Goal: Transaction & Acquisition: Purchase product/service

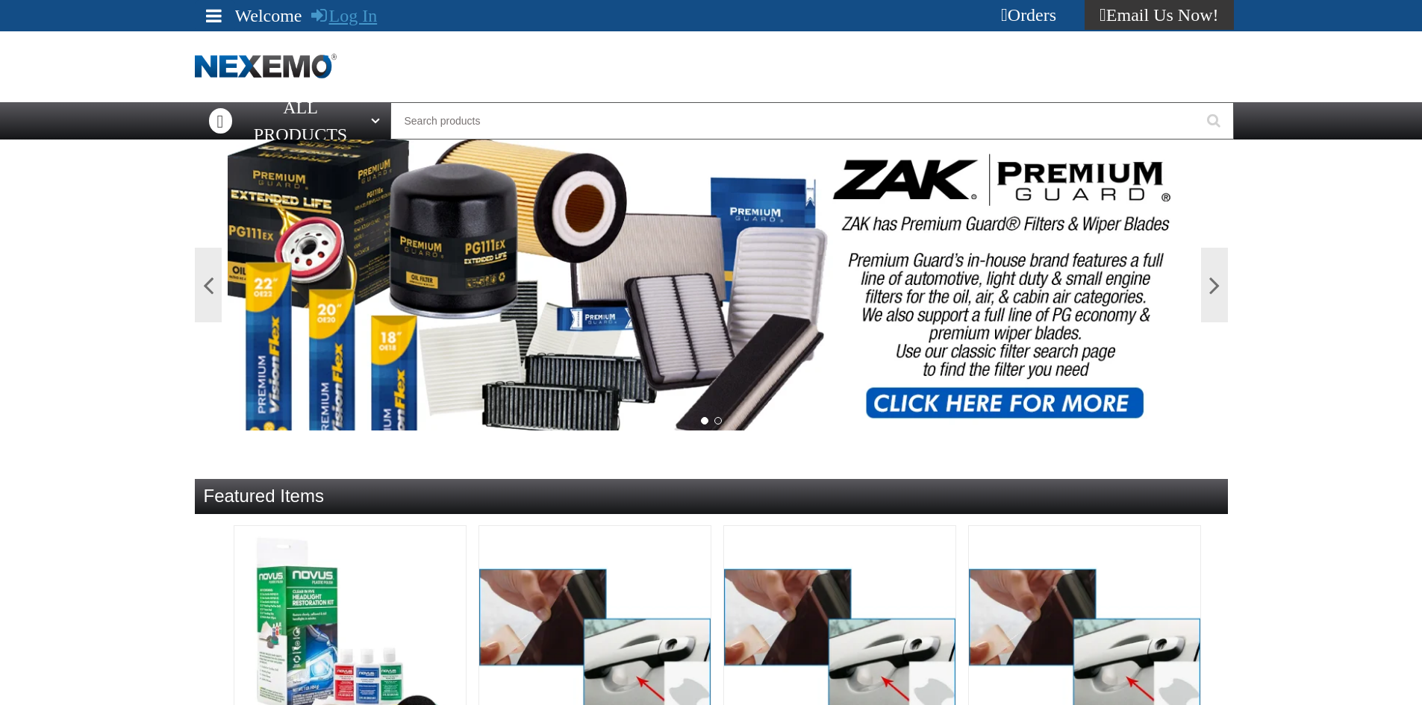
click at [340, 10] on link "Log In" at bounding box center [344, 15] width 66 height 19
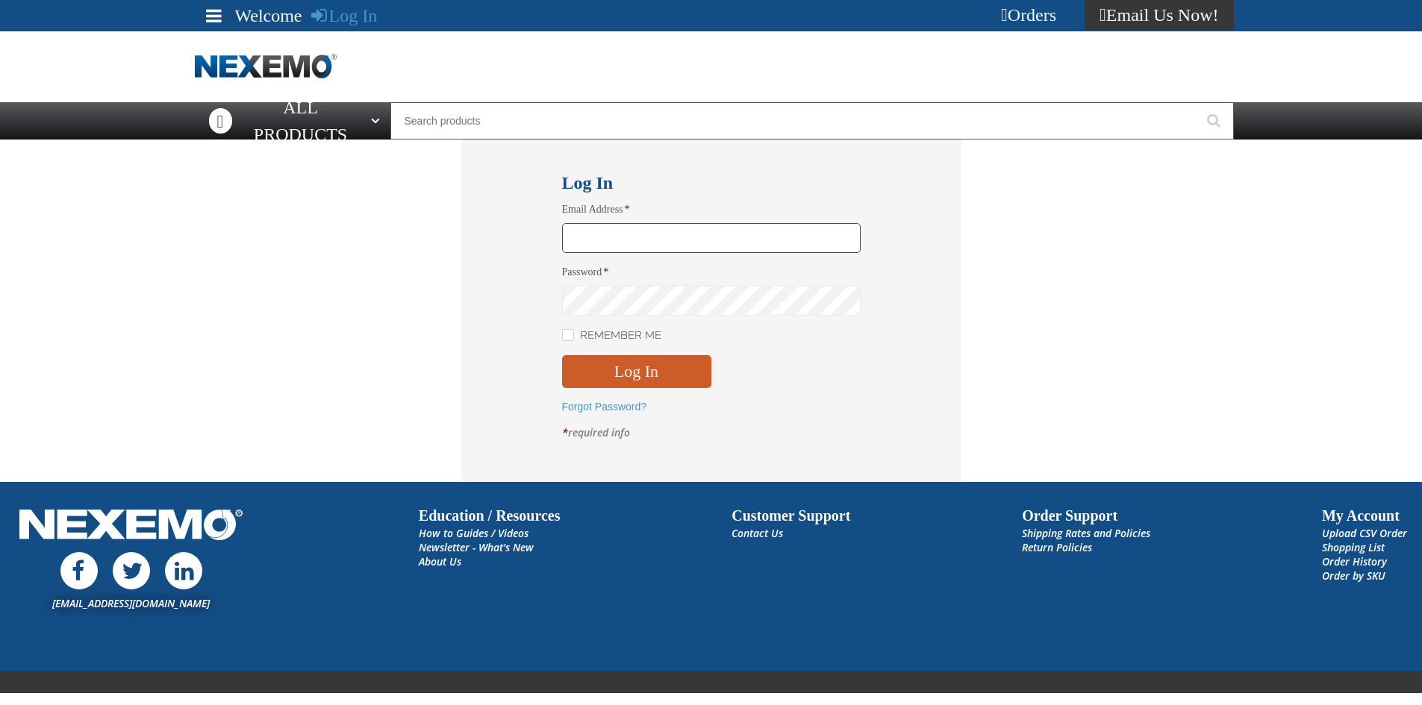
click at [576, 238] on input "Email Address *" at bounding box center [711, 238] width 299 height 30
type input "nfederman@vtaig.com"
click at [562, 355] on button "Log In" at bounding box center [636, 371] width 149 height 33
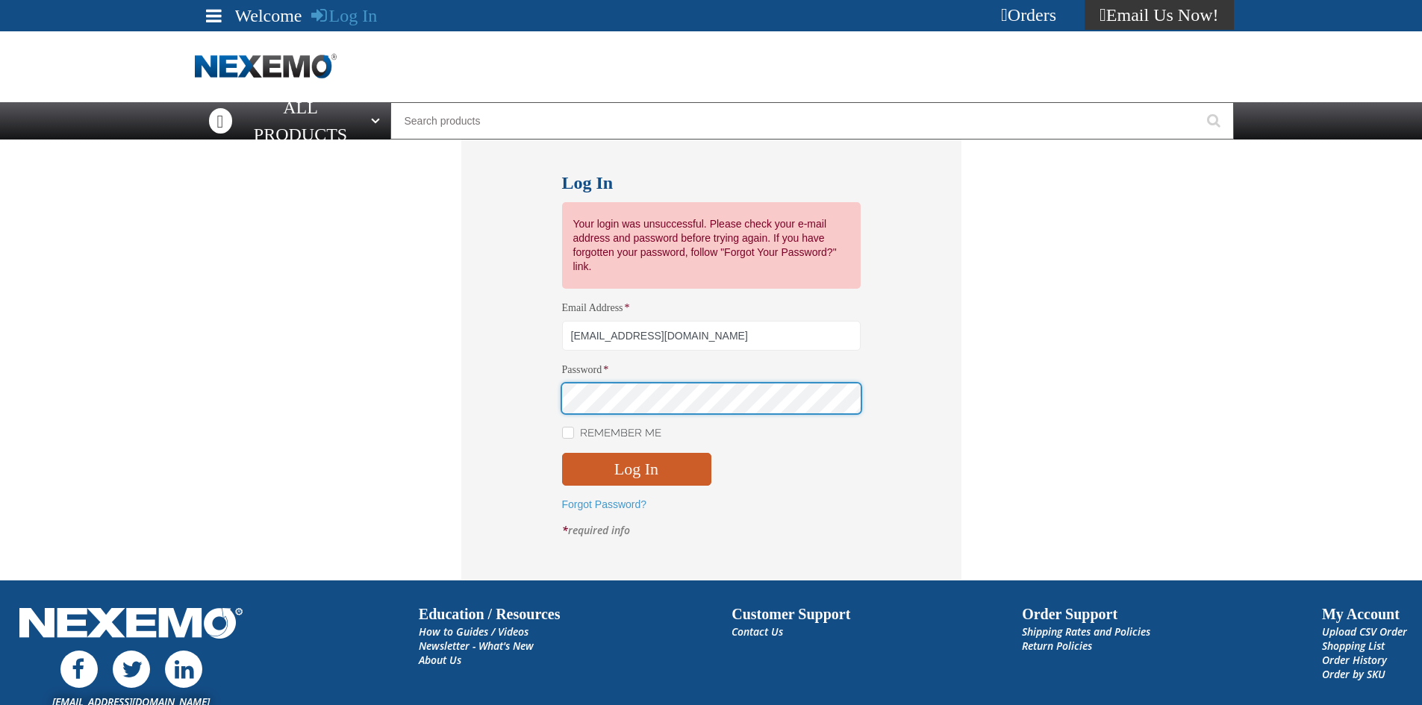
click at [562, 453] on button "Log In" at bounding box center [636, 469] width 149 height 33
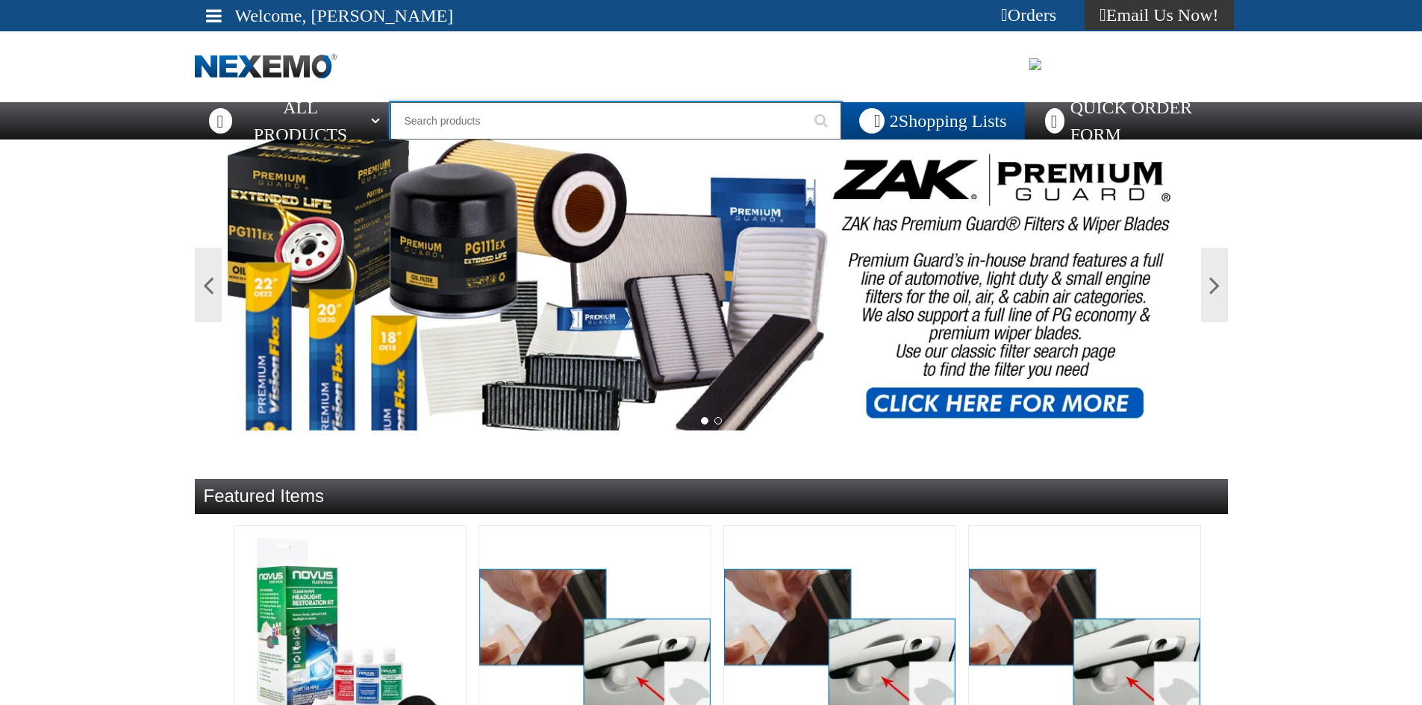
click at [406, 115] on input "Search" at bounding box center [615, 120] width 451 height 37
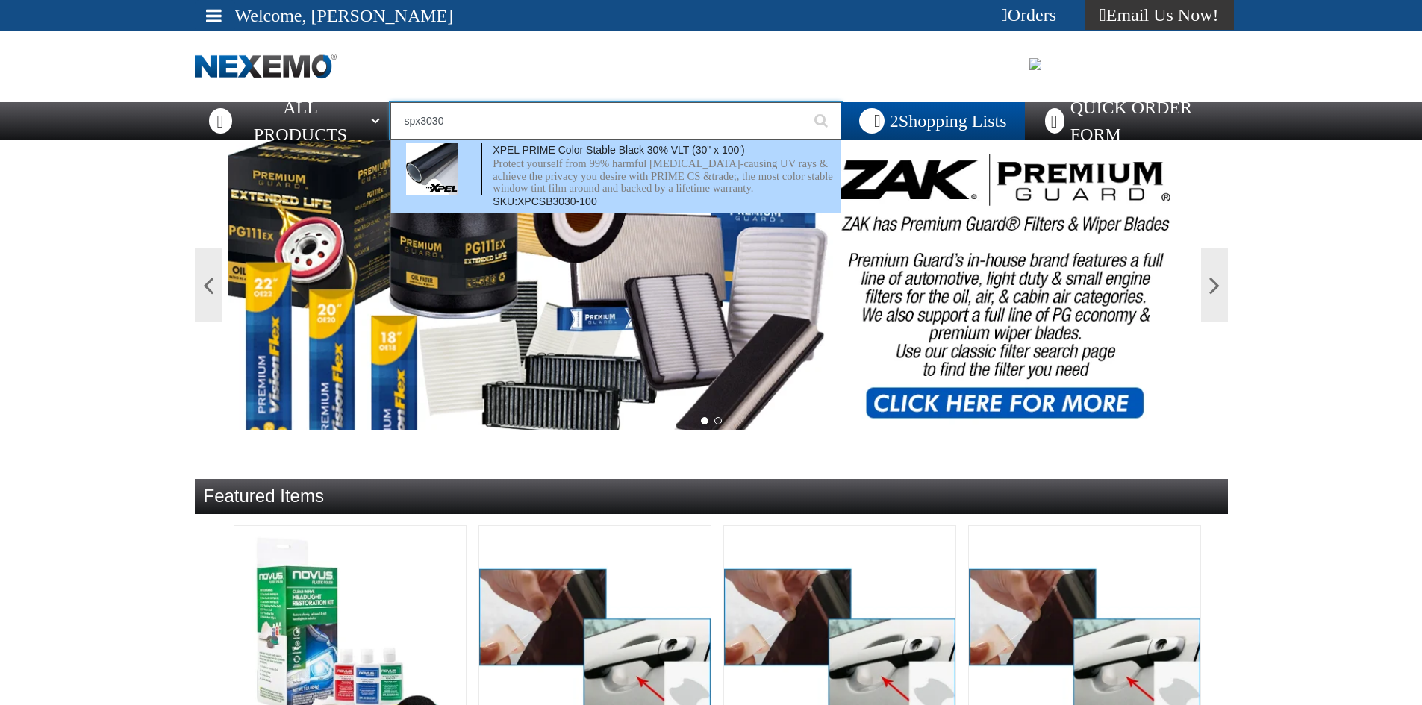
click at [567, 164] on p "Protect yourself from 99% harmful [MEDICAL_DATA]-causing UV rays & achieve the …" at bounding box center [665, 176] width 344 height 37
type input "XPEL PRIME Color Stable Black 30% VLT (30" x 100')"
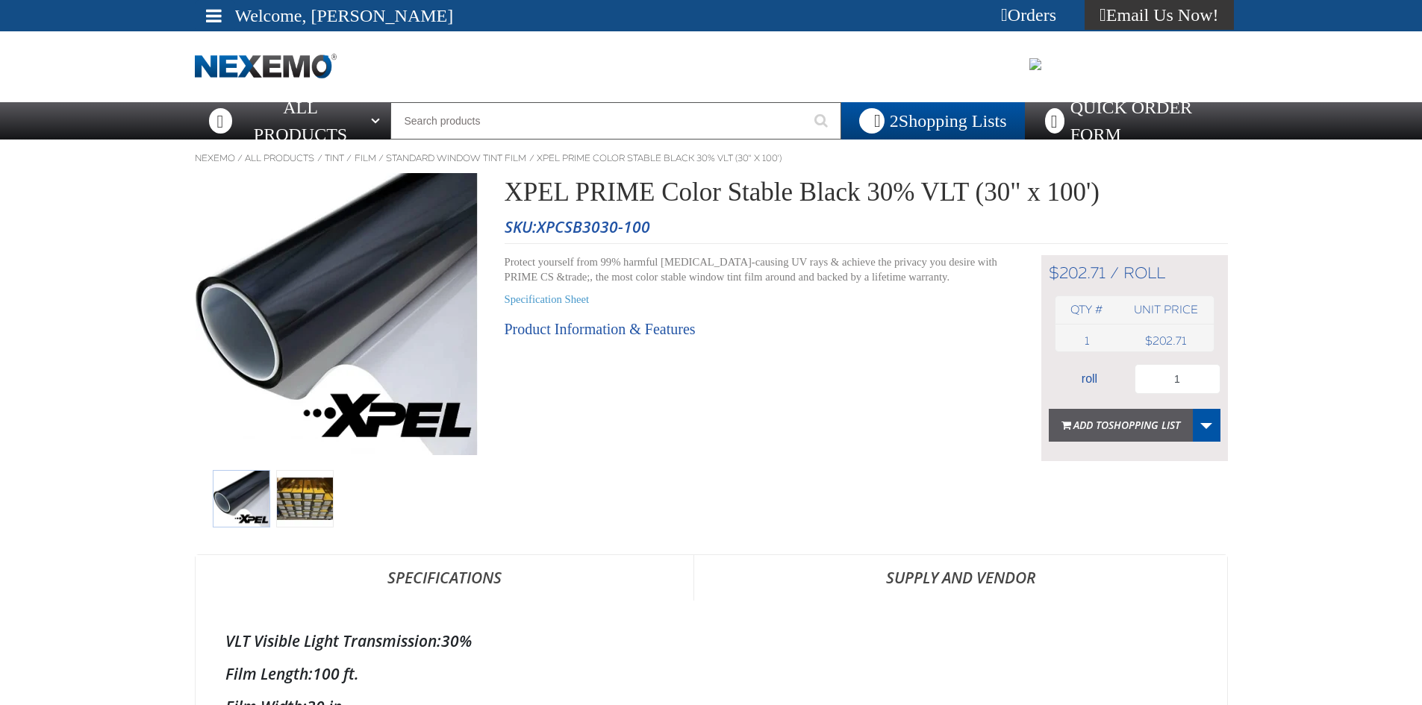
click at [1144, 426] on span "Shopping List" at bounding box center [1145, 425] width 72 height 14
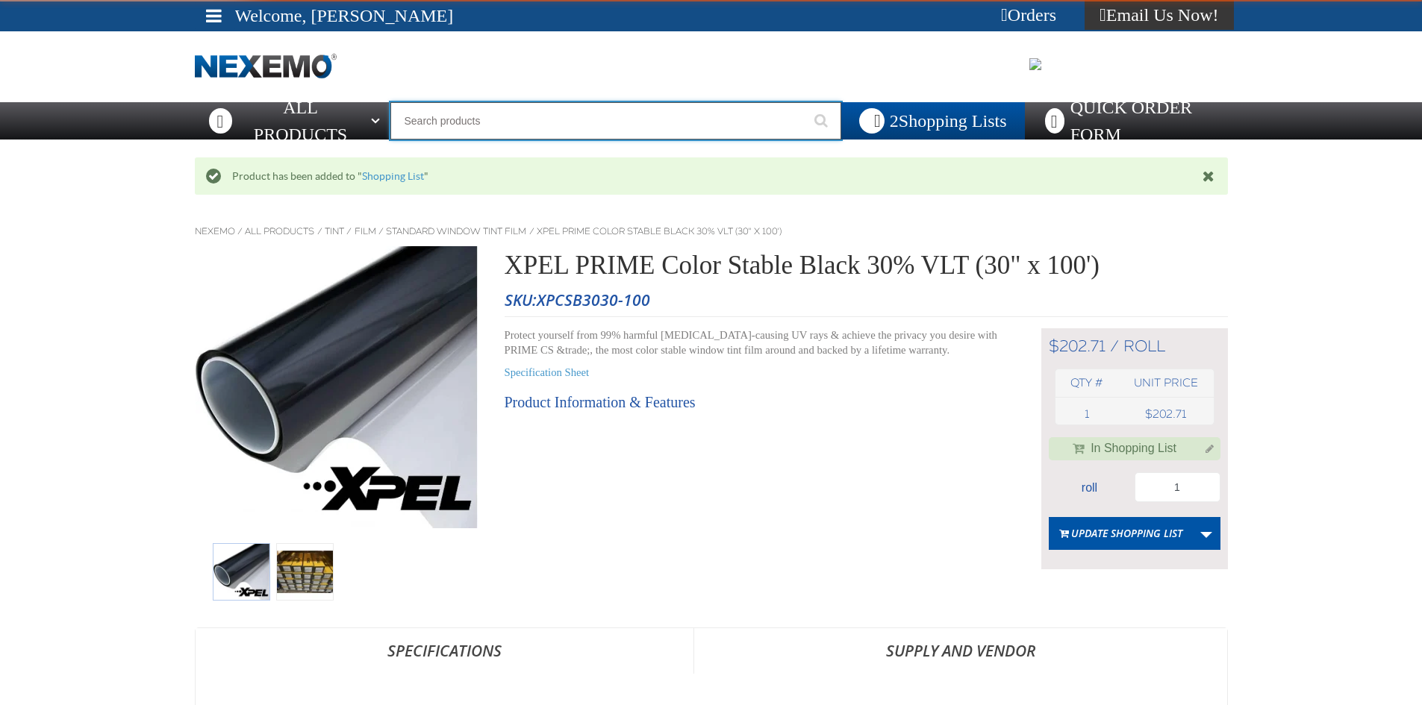
click at [432, 120] on input "Search" at bounding box center [615, 120] width 451 height 37
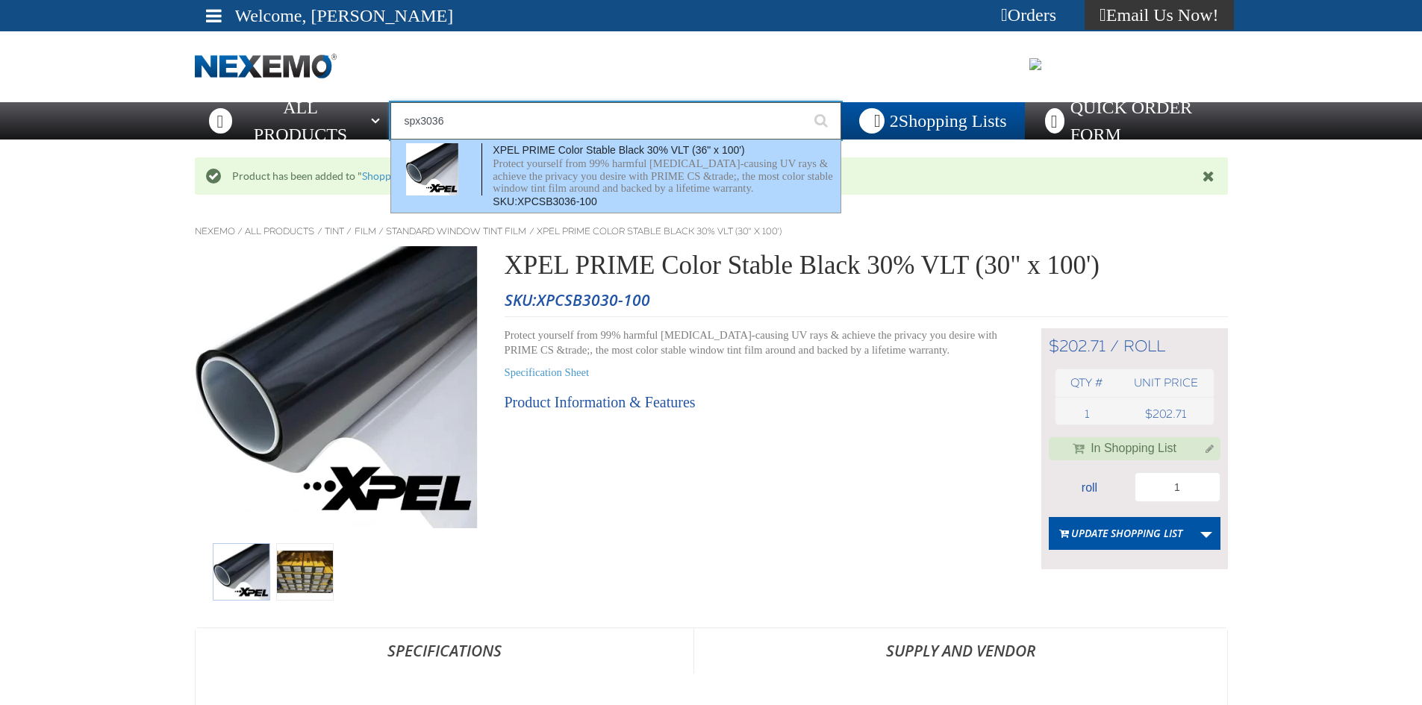
click at [574, 154] on span "XPEL PRIME Color Stable Black 30% VLT (36" x 100')" at bounding box center [619, 150] width 252 height 12
type input "XPEL PRIME Color Stable Black 30% VLT (36" x 100')"
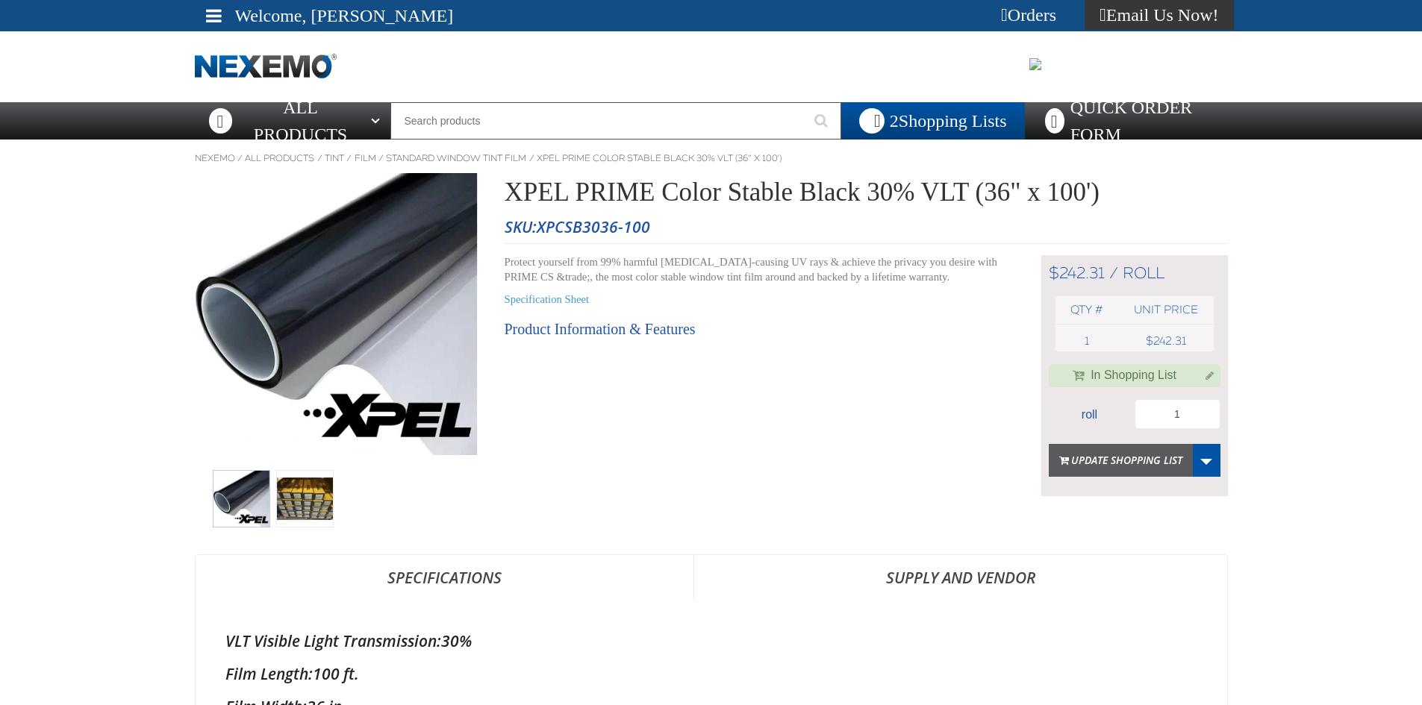
click at [1102, 472] on button "Update Shopping List" at bounding box center [1121, 460] width 144 height 33
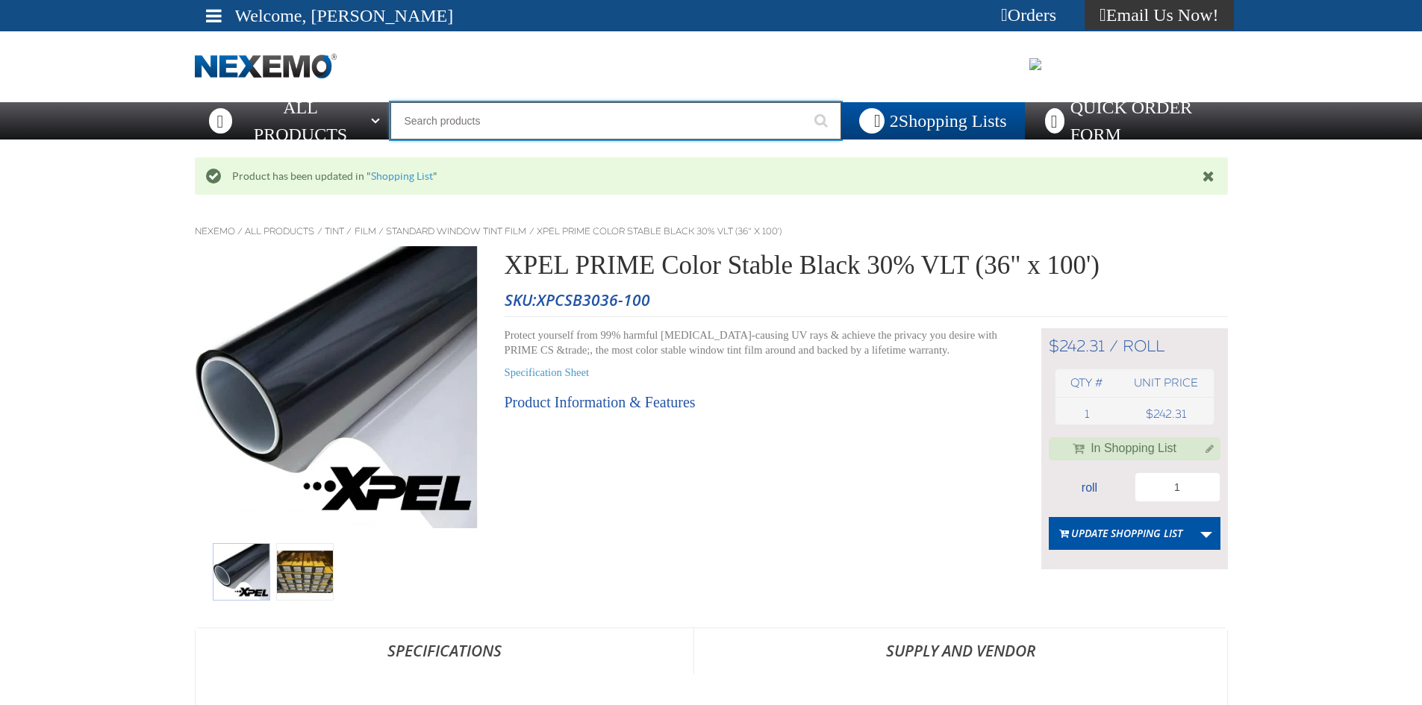
click at [482, 113] on input "Search" at bounding box center [615, 120] width 451 height 37
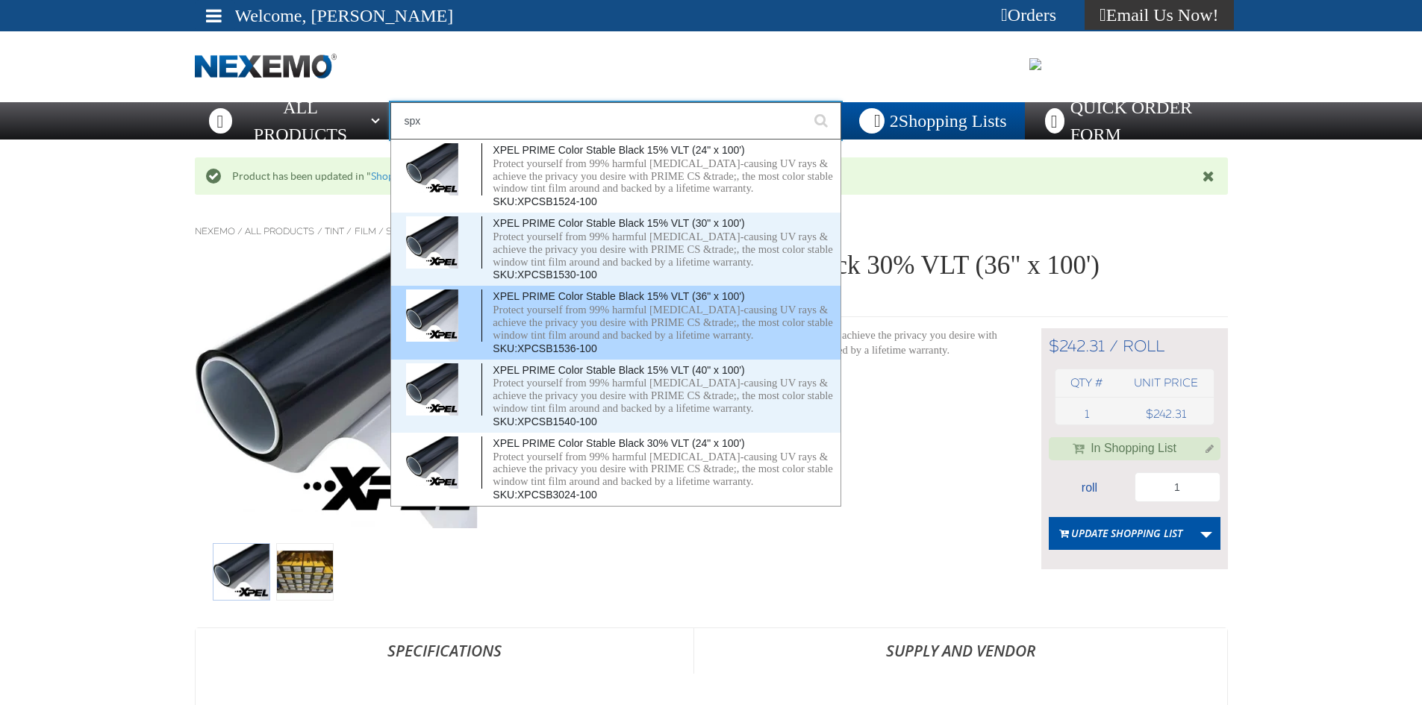
click at [545, 298] on span "XPEL PRIME Color Stable Black 15% VLT (36" x 100')" at bounding box center [619, 296] width 252 height 12
type input "XPEL PRIME Color Stable Black 15% VLT (36" x 100')"
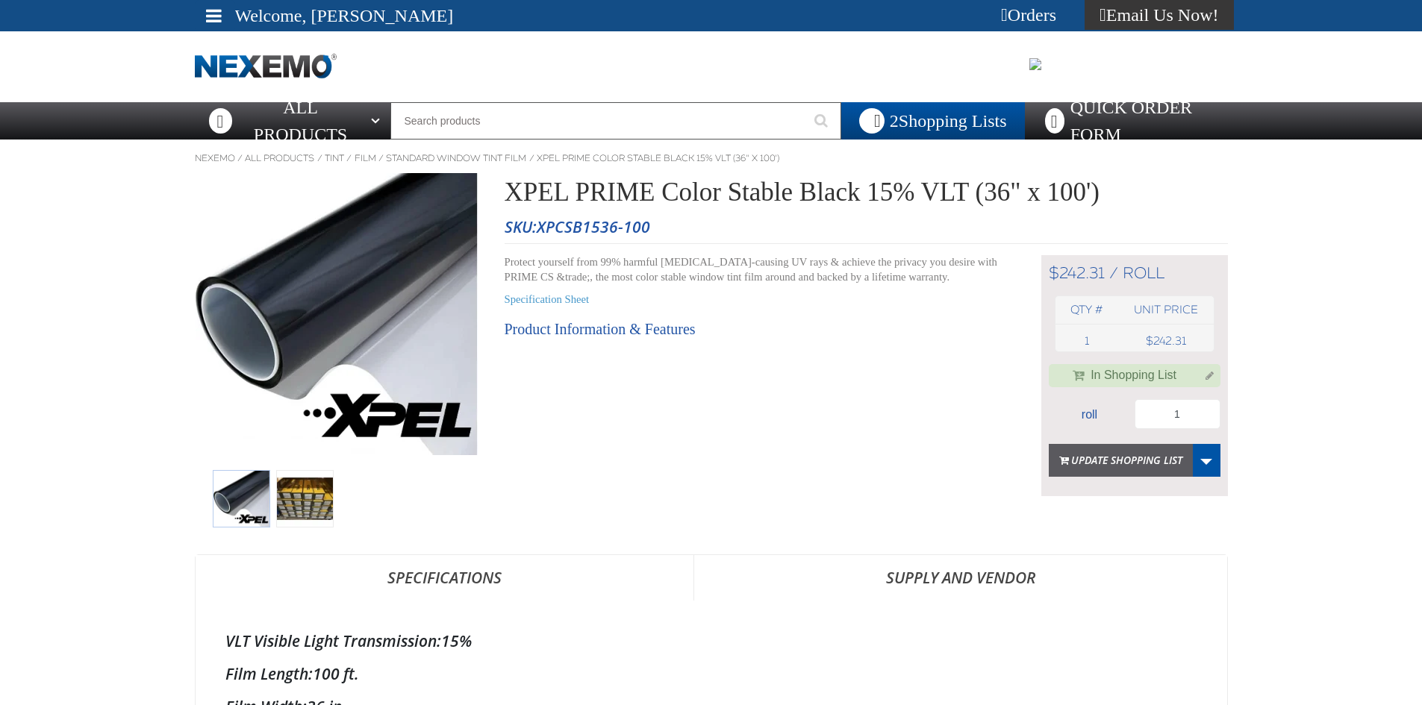
click at [1139, 464] on button "Update Shopping List" at bounding box center [1121, 460] width 144 height 33
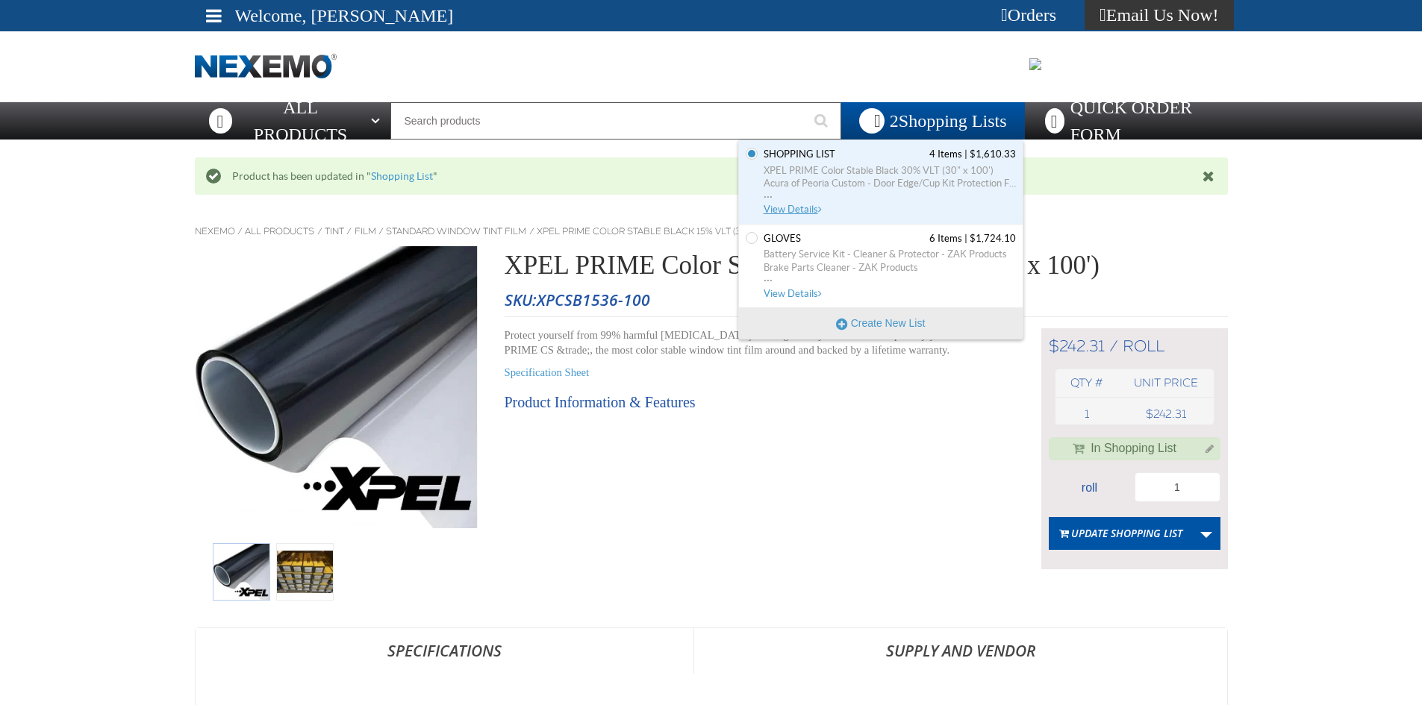
click at [837, 168] on span "XPEL PRIME Color Stable Black 30% VLT (30" x 100')" at bounding box center [890, 170] width 252 height 13
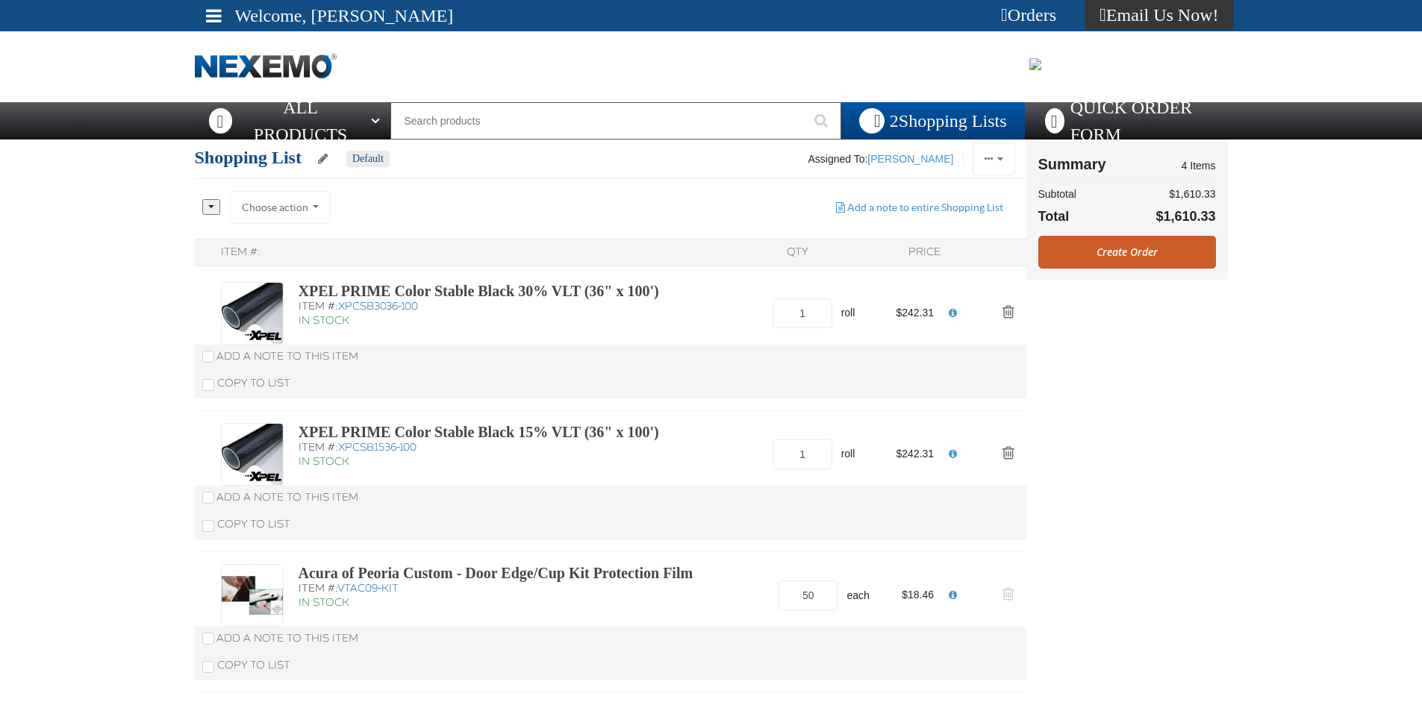
click at [1004, 589] on span "Action Remove Acura of Peoria Custom - Door Edge/Cup Kit Protection Film from S…" at bounding box center [1009, 594] width 12 height 15
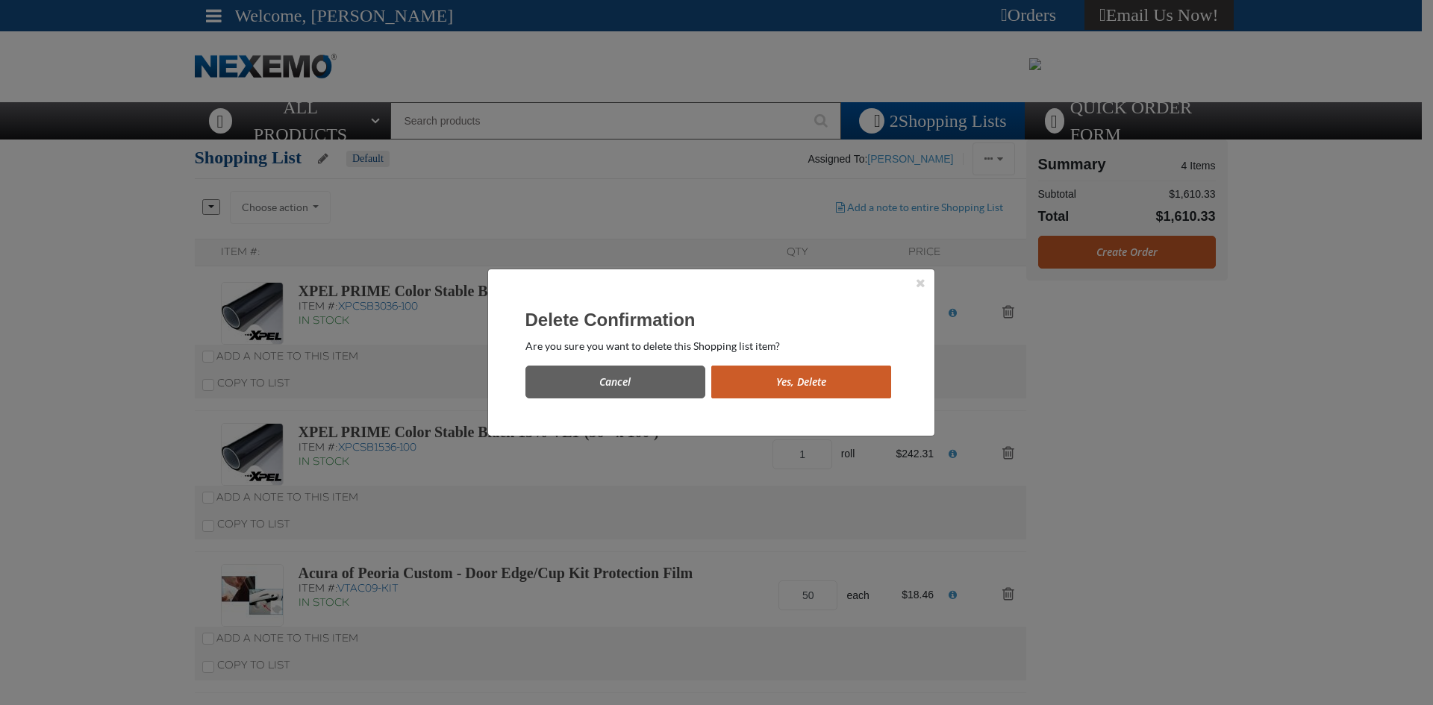
click at [773, 384] on button "Yes, Delete" at bounding box center [801, 382] width 180 height 33
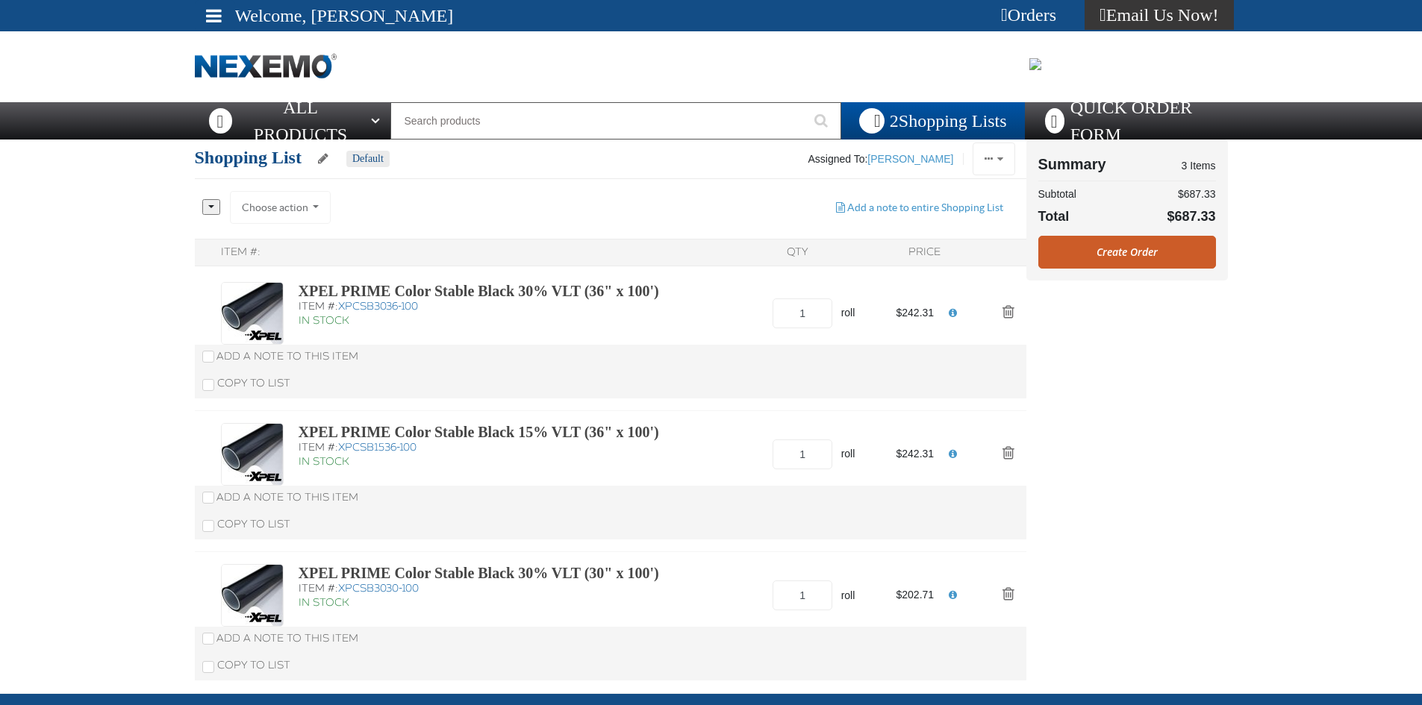
click at [384, 408] on div "XPEL PRIME Color Stable Black 30% VLT (36" x 100') Item #: XPCSB3036-100 In Sto…" at bounding box center [611, 340] width 832 height 141
drag, startPoint x: 1119, startPoint y: 242, endPoint x: 1111, endPoint y: 246, distance: 9.0
click at [1119, 242] on link "Create Order" at bounding box center [1127, 252] width 178 height 33
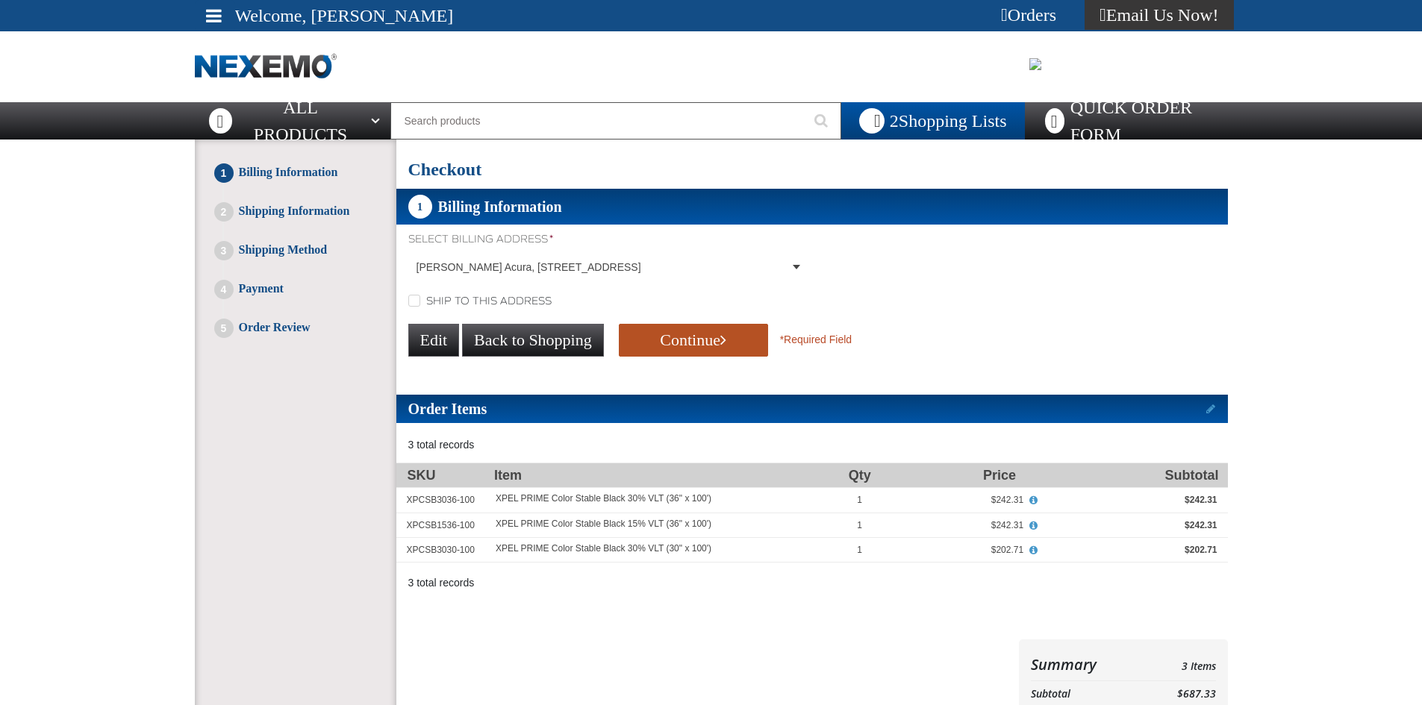
click at [685, 346] on button "Continue" at bounding box center [693, 340] width 149 height 33
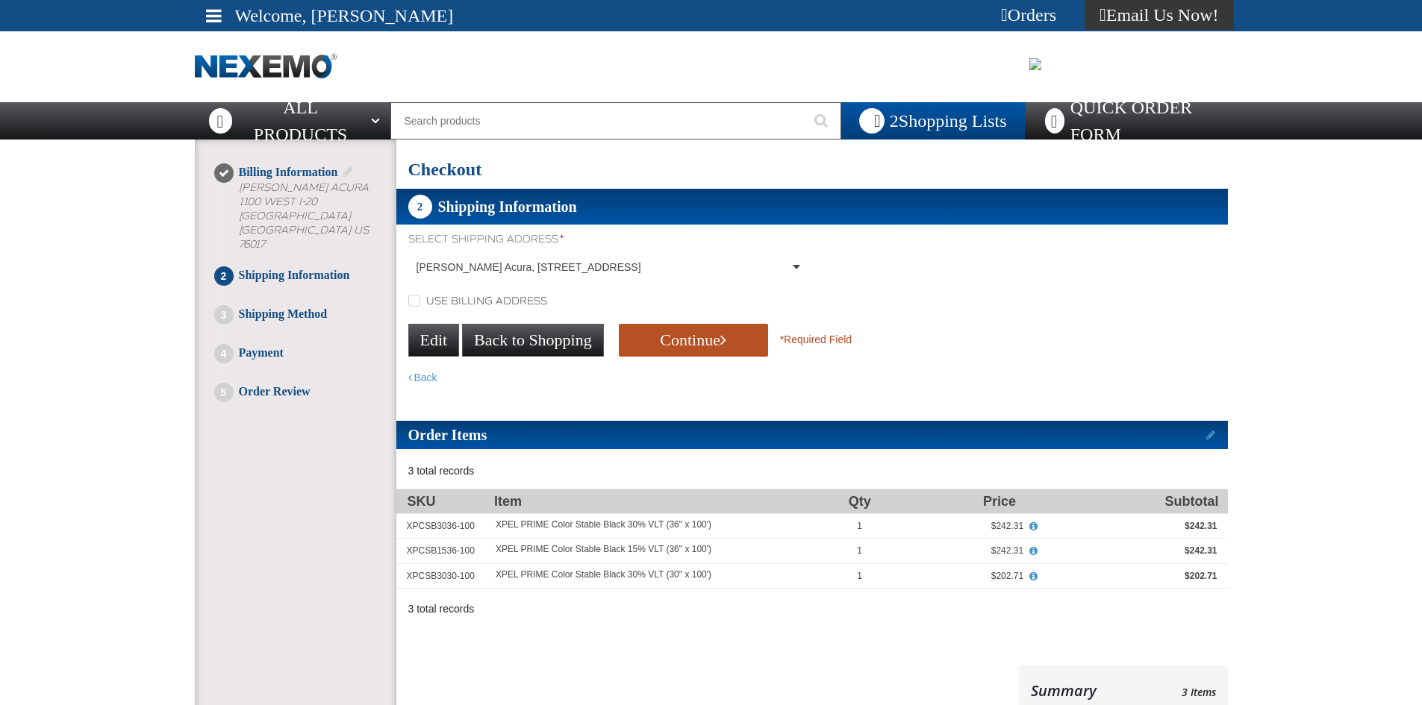
click at [685, 341] on button "Continue" at bounding box center [693, 340] width 149 height 33
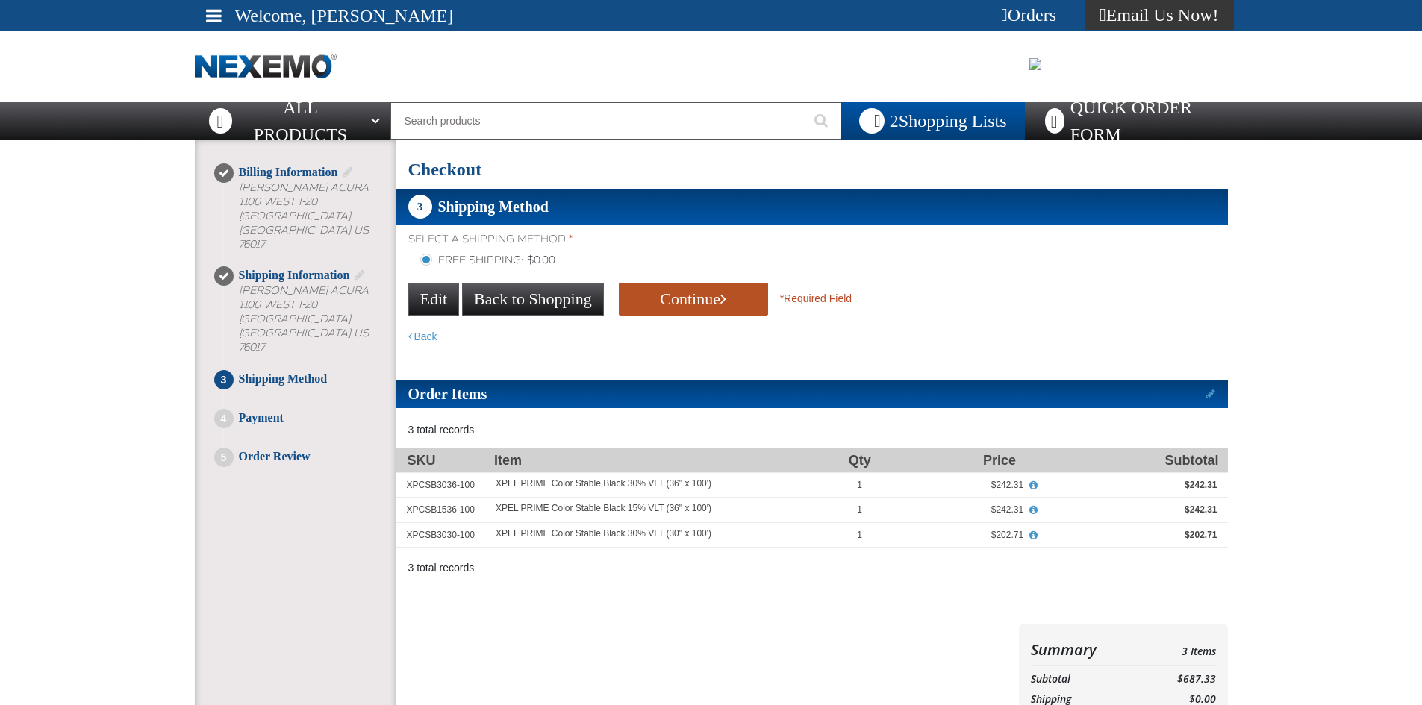
click at [673, 300] on button "Continue" at bounding box center [693, 299] width 149 height 33
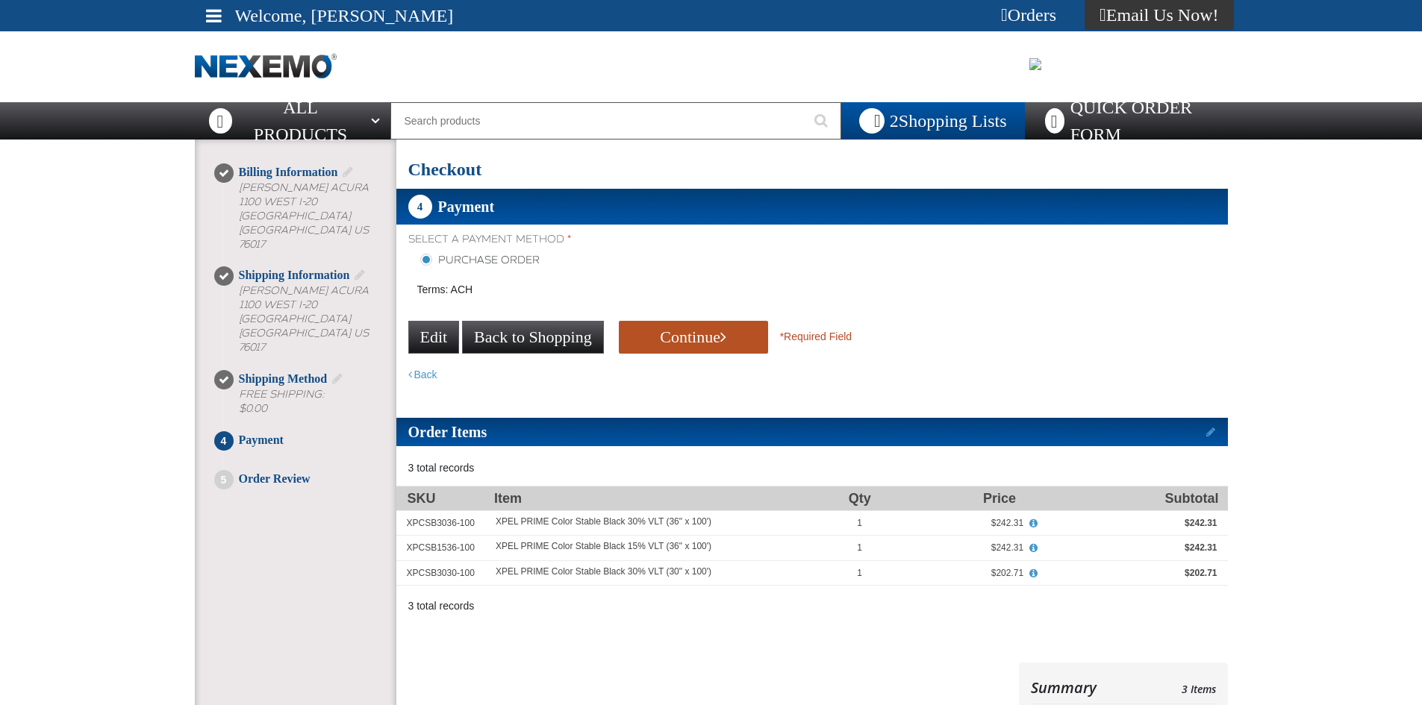
click at [667, 331] on button "Continue" at bounding box center [693, 337] width 149 height 33
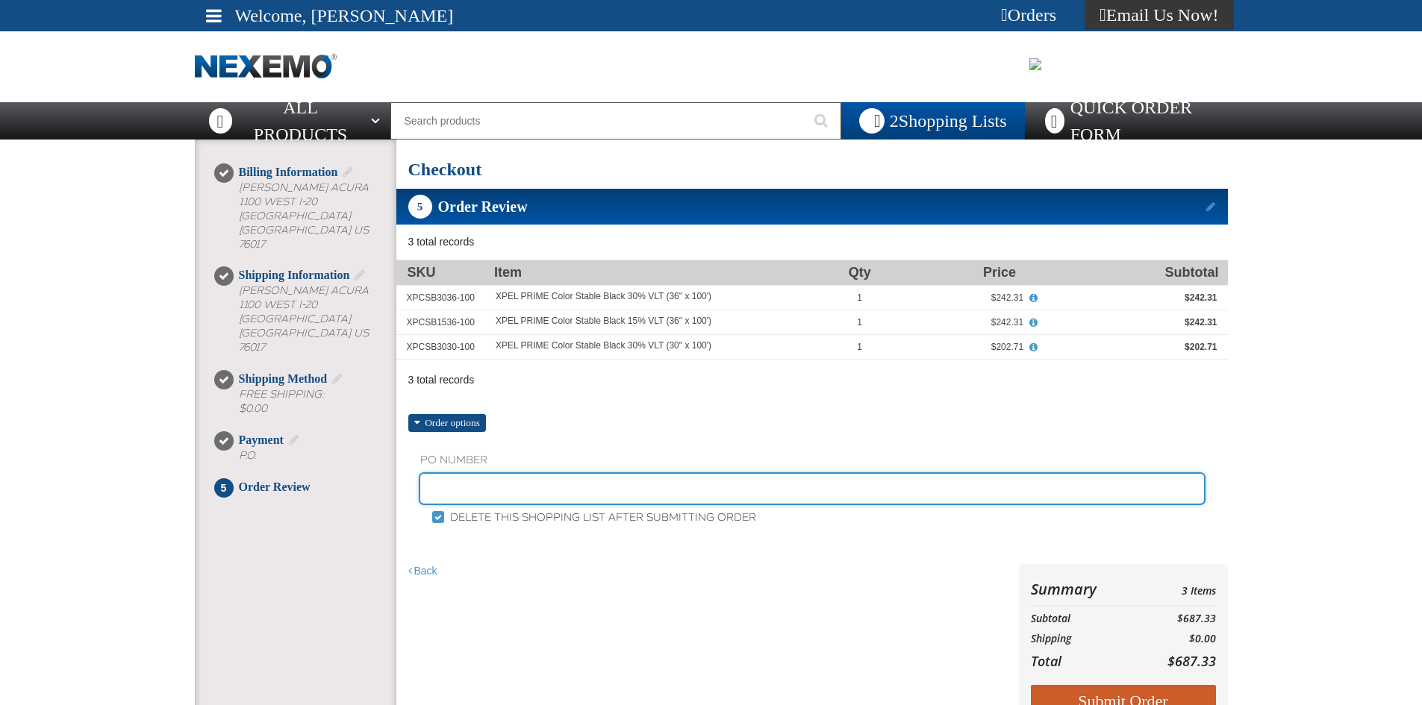
drag, startPoint x: 454, startPoint y: 486, endPoint x: 510, endPoint y: 479, distance: 56.5
click at [454, 486] on input "text" at bounding box center [812, 489] width 784 height 30
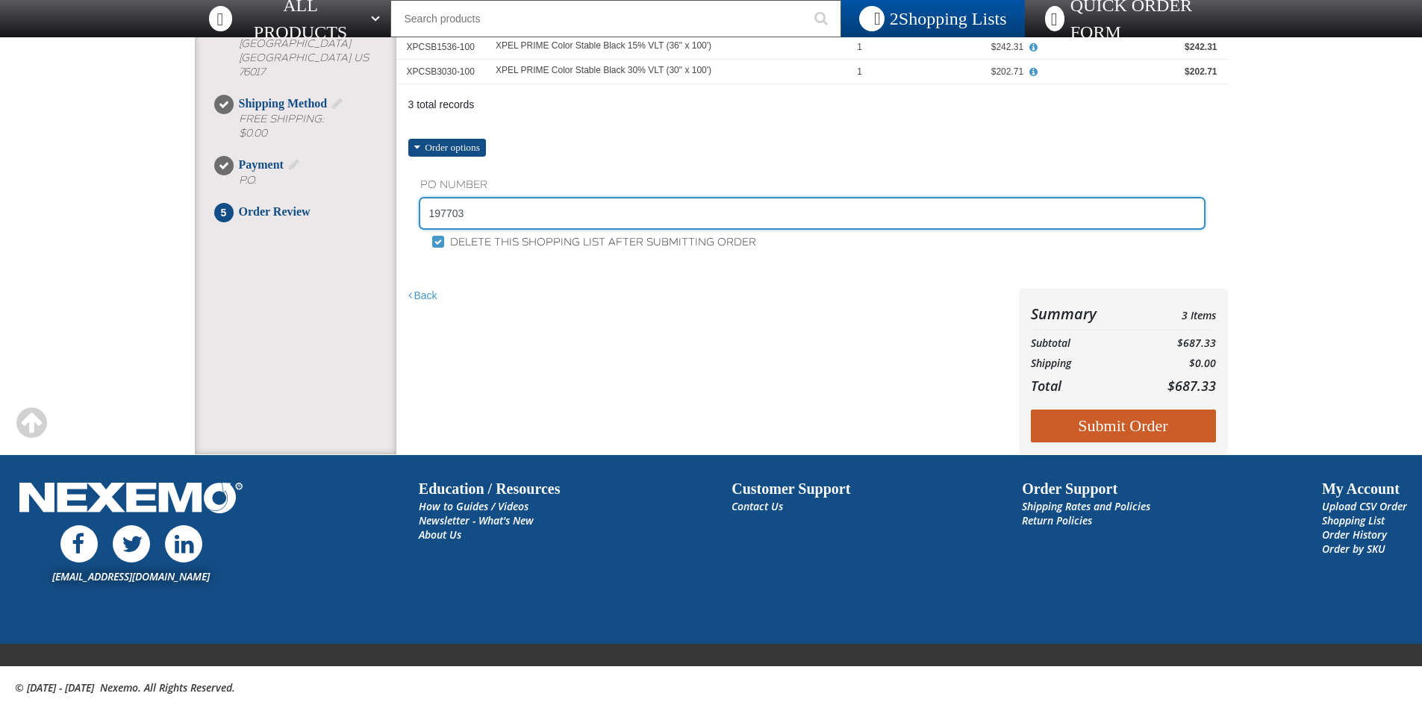
scroll to position [274, 0]
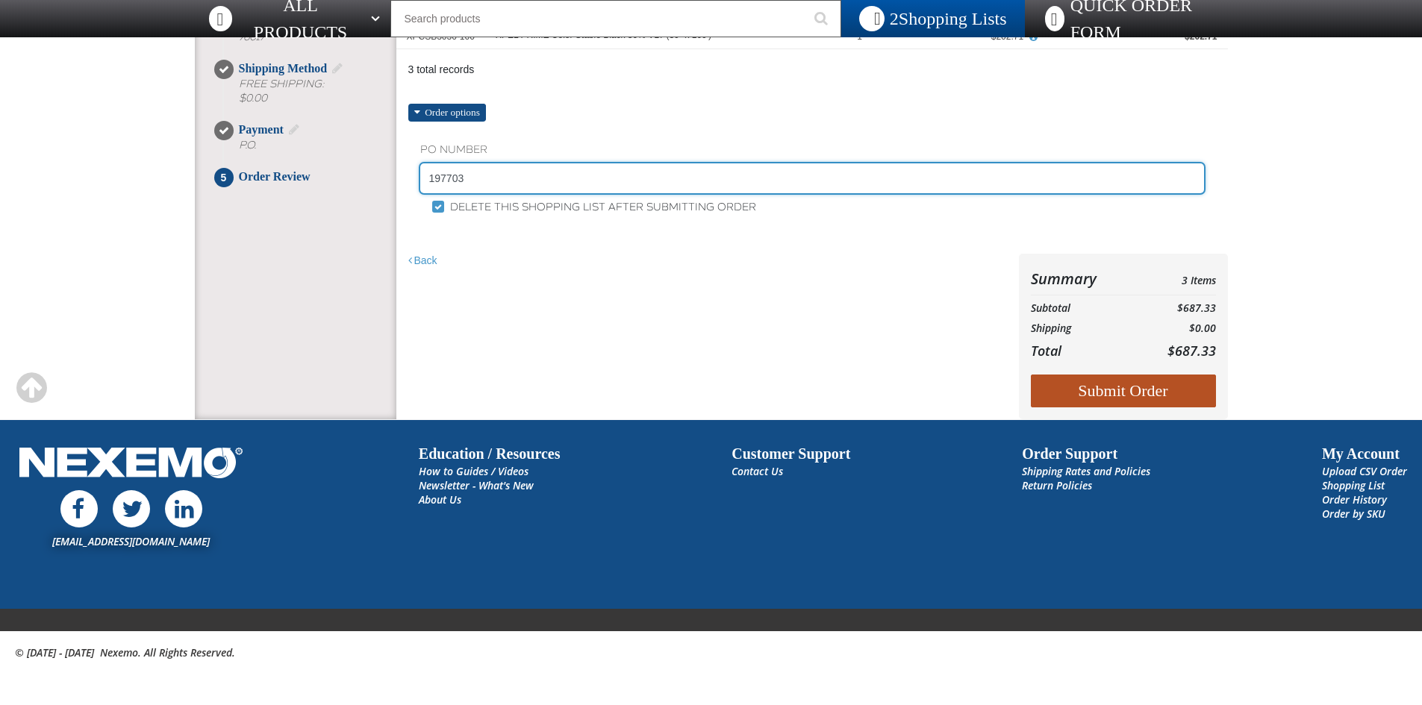
type input "197703"
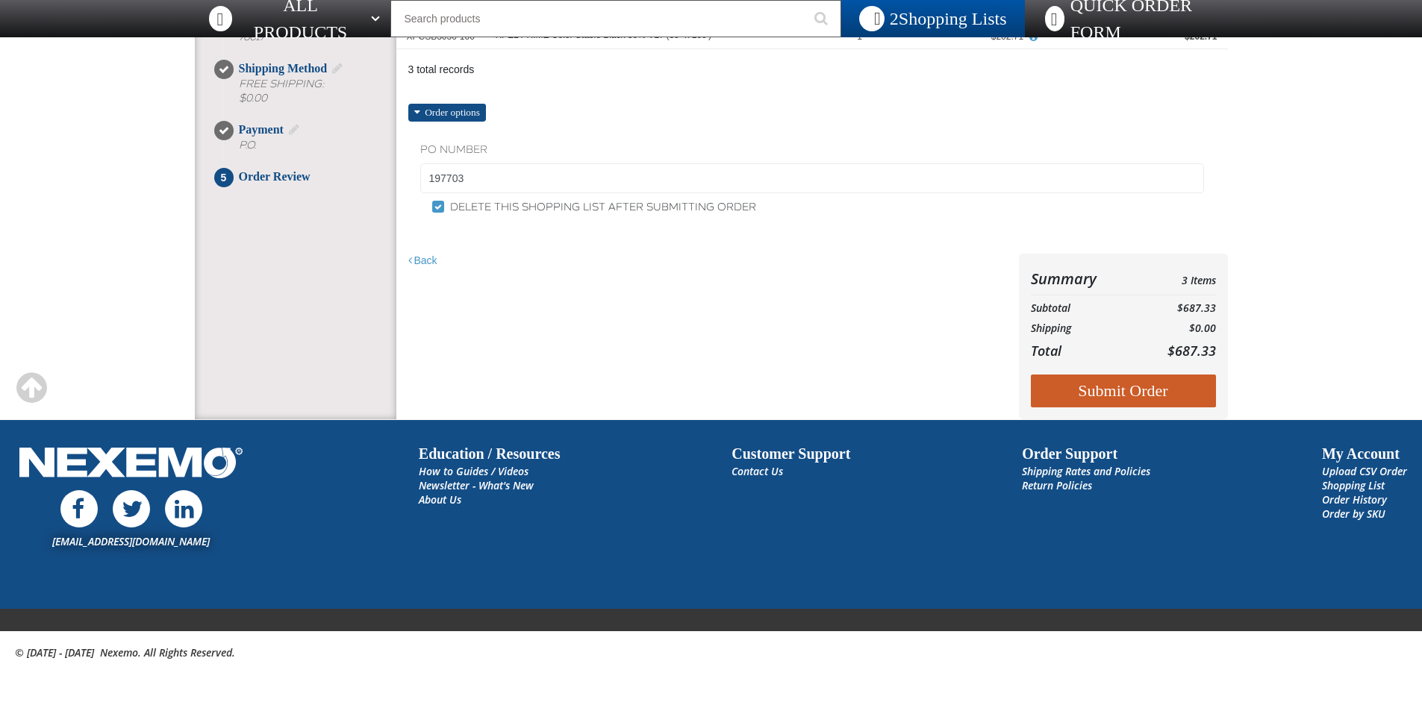
click at [1149, 398] on button "Submit Order" at bounding box center [1123, 391] width 185 height 33
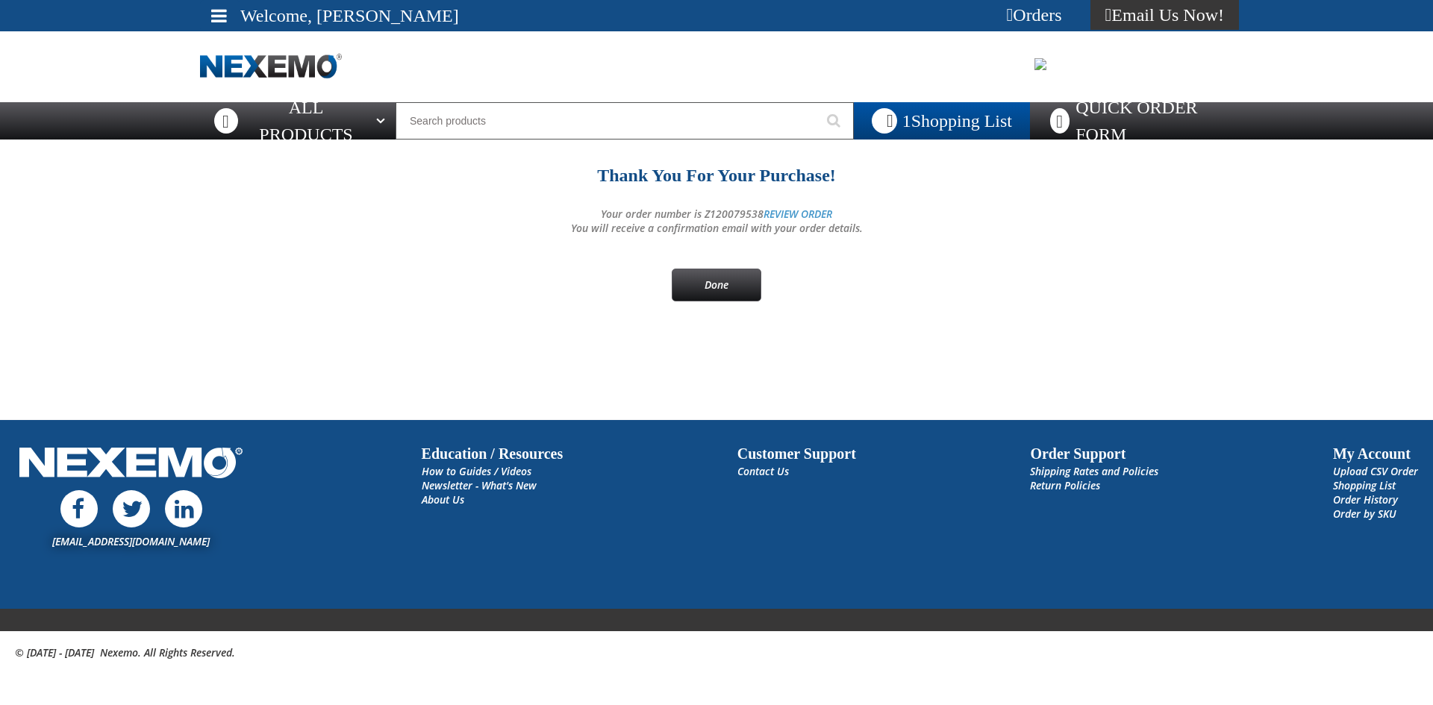
drag, startPoint x: 728, startPoint y: 282, endPoint x: 568, endPoint y: 298, distance: 160.5
click at [728, 282] on link "Done" at bounding box center [717, 285] width 90 height 33
